Goal: Information Seeking & Learning: Learn about a topic

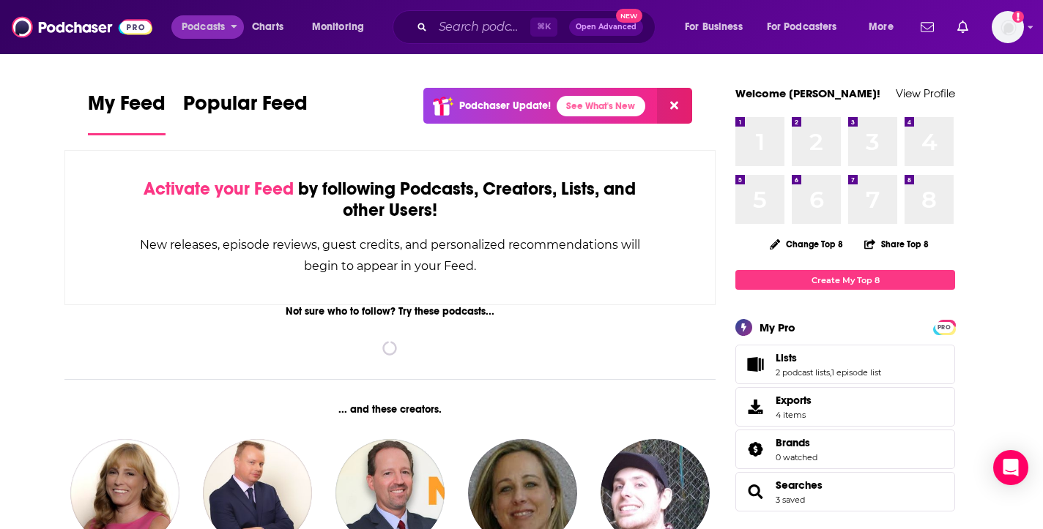
click at [209, 27] on span "Podcasts" at bounding box center [203, 27] width 43 height 21
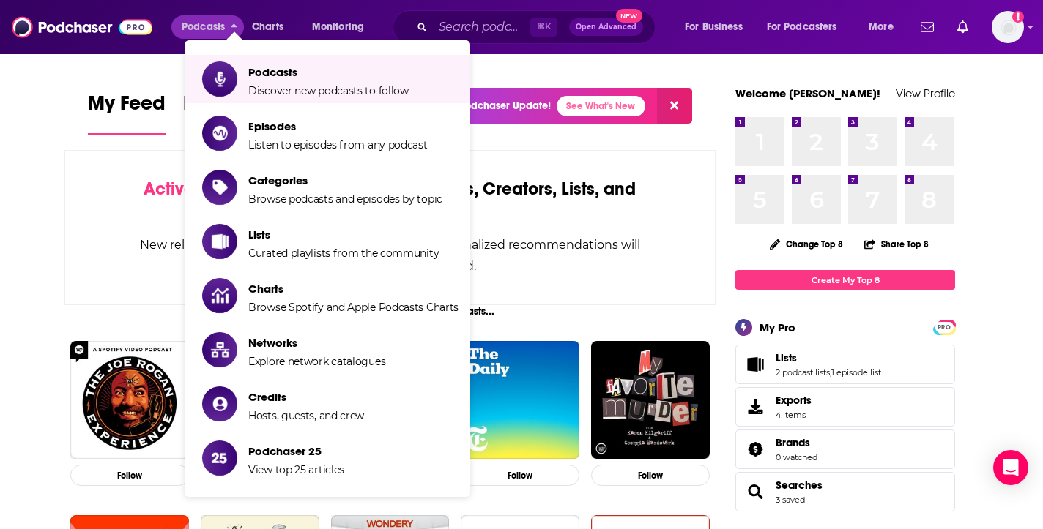
click at [80, 168] on div "Activate your Feed by following Podcasts, Creators, Lists, and other Users! New…" at bounding box center [389, 227] width 651 height 155
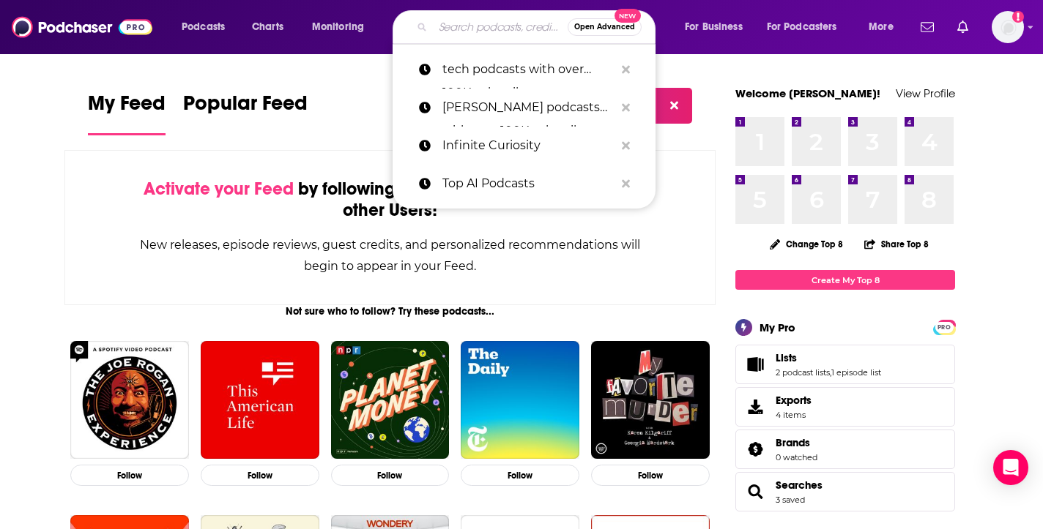
click at [457, 29] on input "Search podcasts, credits, & more..." at bounding box center [500, 26] width 135 height 23
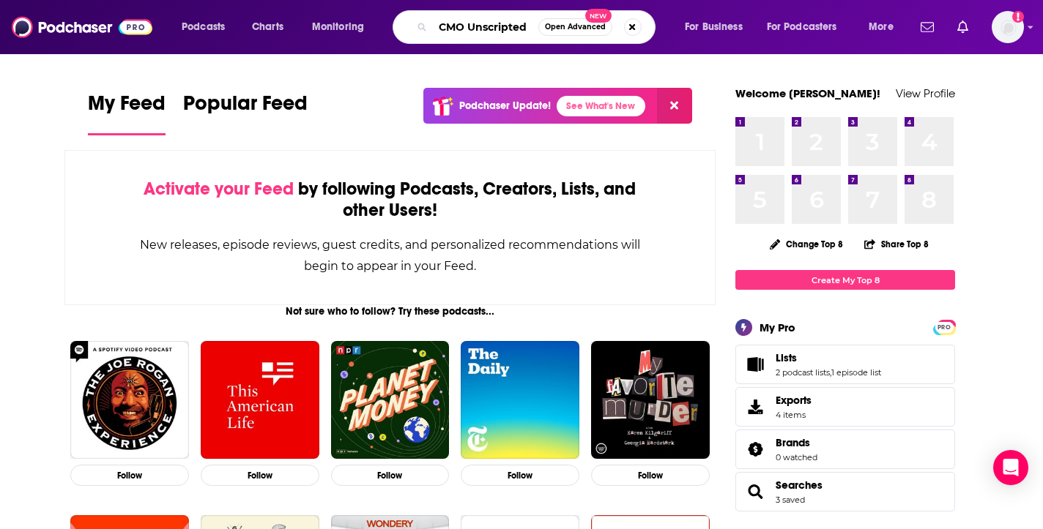
type input "CMO Unscripted"
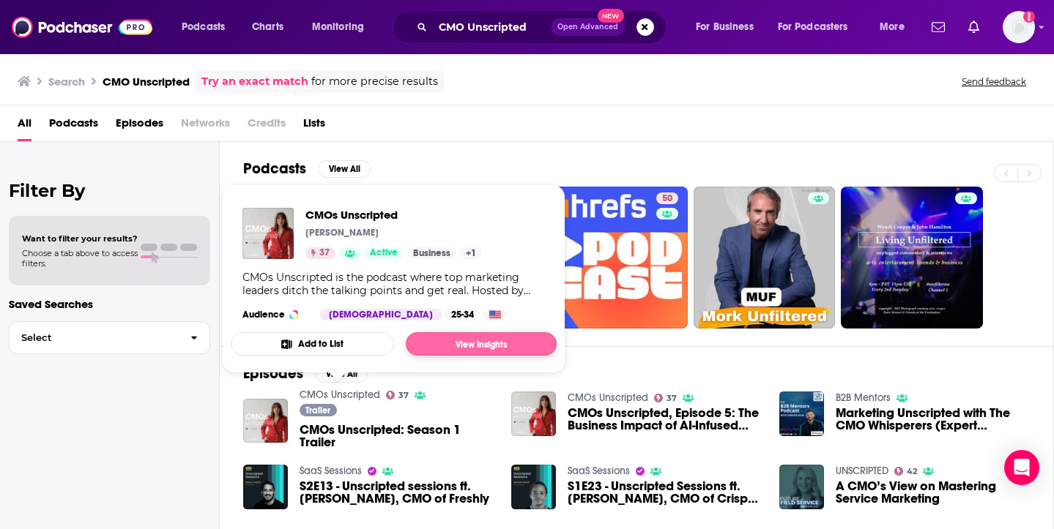
click at [458, 345] on link "View Insights" at bounding box center [481, 343] width 151 height 23
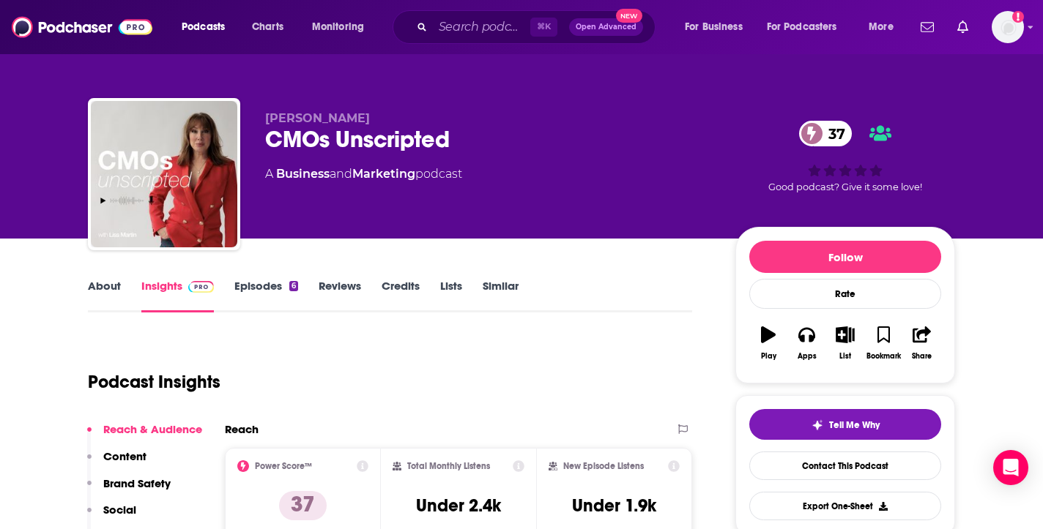
click at [767, 339] on icon "button" at bounding box center [768, 335] width 15 height 16
